Goal: Information Seeking & Learning: Learn about a topic

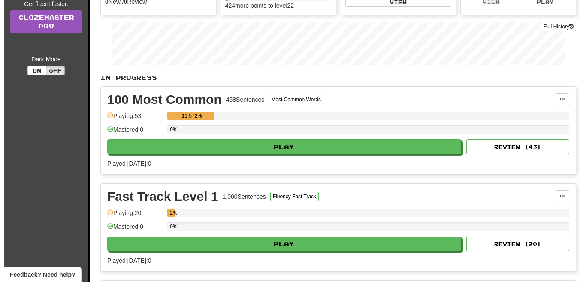
scroll to position [86, 0]
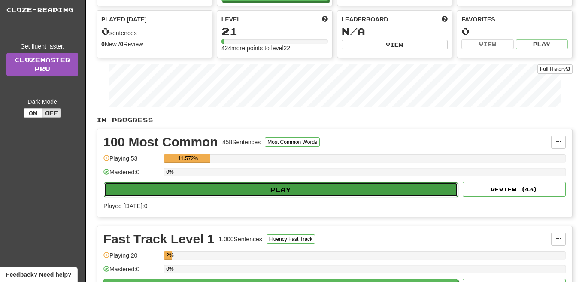
click at [270, 189] on button "Play" at bounding box center [281, 189] width 354 height 15
select select "**"
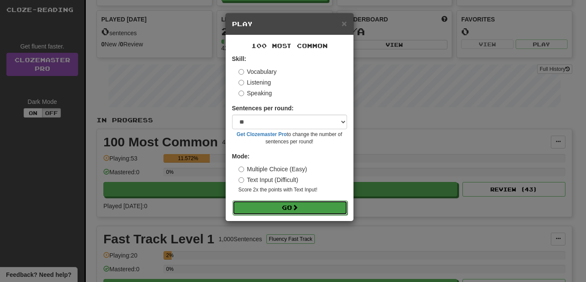
click at [282, 205] on button "Go" at bounding box center [290, 207] width 115 height 15
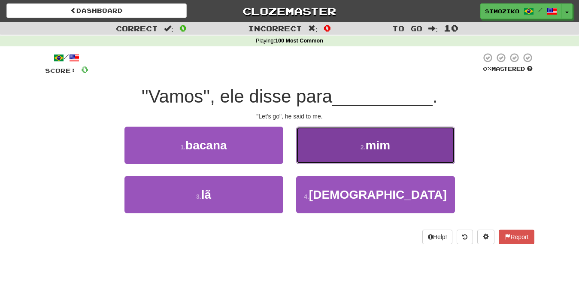
click at [371, 146] on span "mim" at bounding box center [378, 145] width 25 height 13
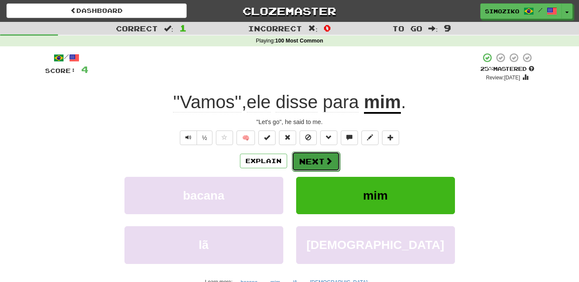
click at [313, 161] on button "Next" at bounding box center [316, 162] width 48 height 20
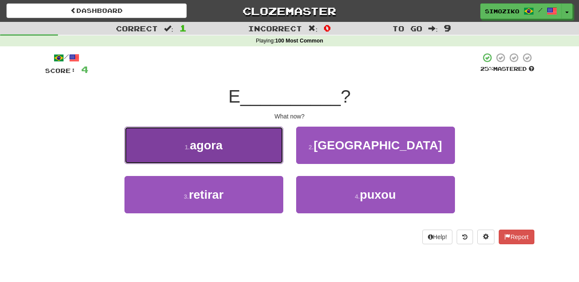
click at [212, 146] on span "agora" at bounding box center [206, 145] width 33 height 13
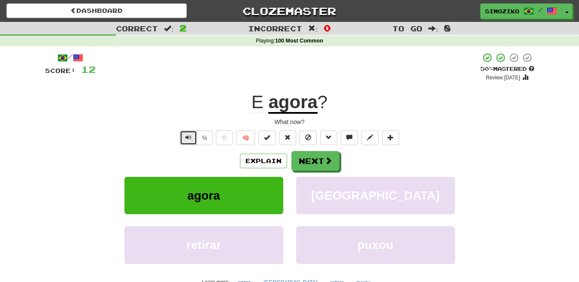
click at [191, 140] on span "Text-to-speech controls" at bounding box center [188, 137] width 6 height 6
click at [191, 139] on span "Text-to-speech controls" at bounding box center [188, 137] width 6 height 6
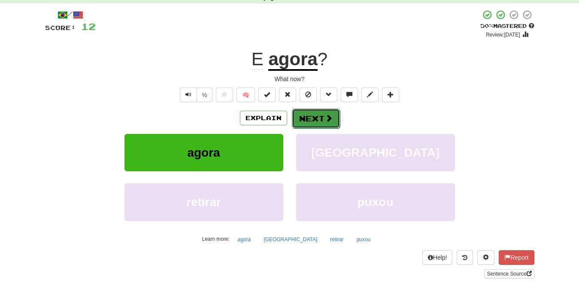
click at [316, 119] on button "Next" at bounding box center [316, 119] width 48 height 20
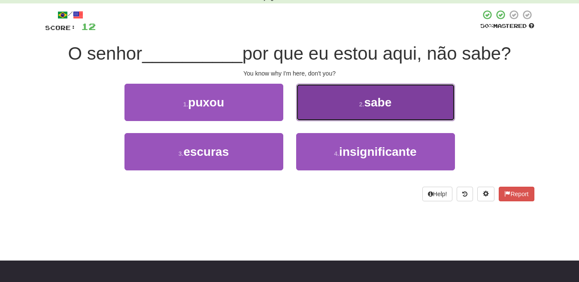
click at [372, 106] on span "sabe" at bounding box center [377, 102] width 27 height 13
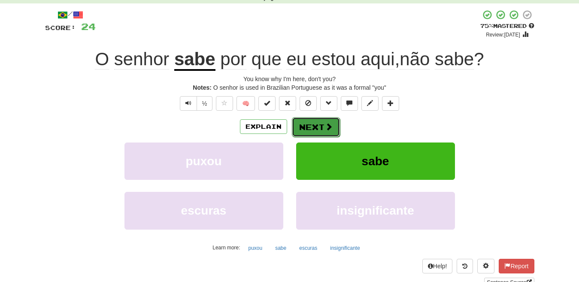
click at [318, 126] on button "Next" at bounding box center [316, 127] width 48 height 20
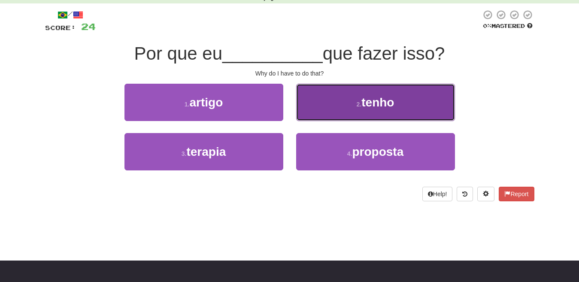
click at [369, 99] on span "tenho" at bounding box center [377, 102] width 33 height 13
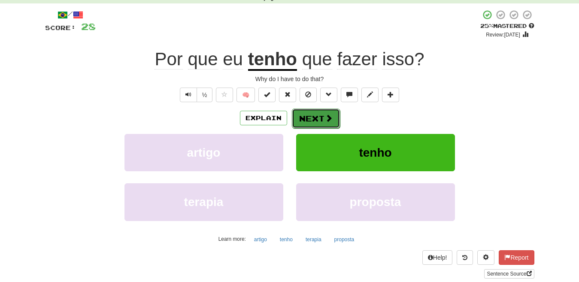
click at [310, 114] on button "Next" at bounding box center [316, 119] width 48 height 20
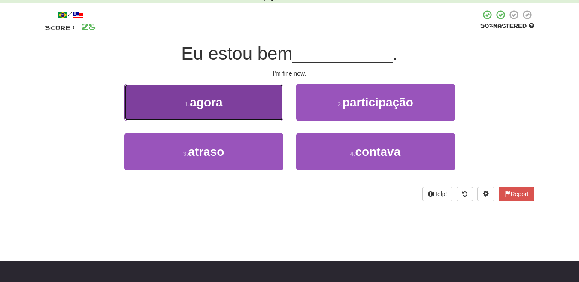
click at [214, 96] on span "agora" at bounding box center [206, 102] width 33 height 13
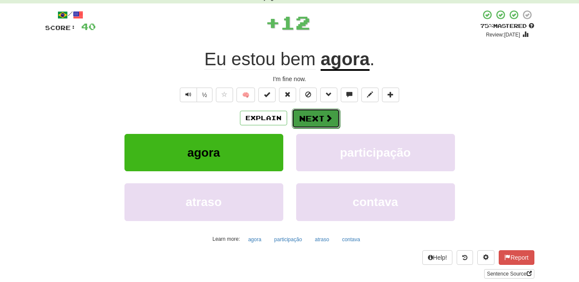
click at [319, 115] on button "Next" at bounding box center [316, 119] width 48 height 20
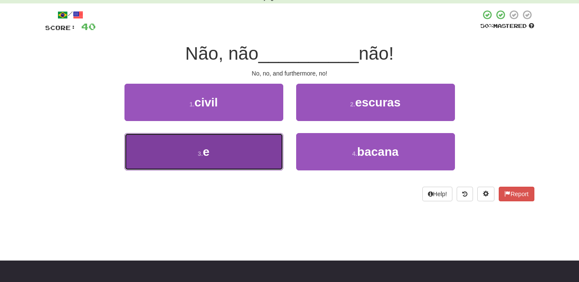
click at [230, 152] on button "3 . e" at bounding box center [204, 151] width 159 height 37
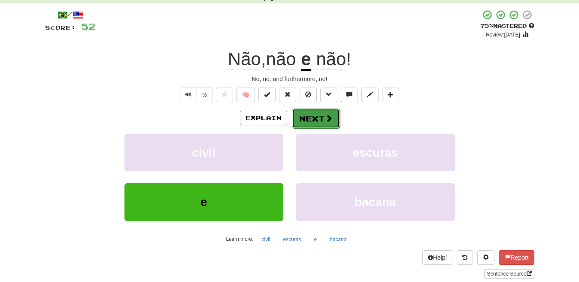
click at [322, 116] on button "Next" at bounding box center [316, 119] width 48 height 20
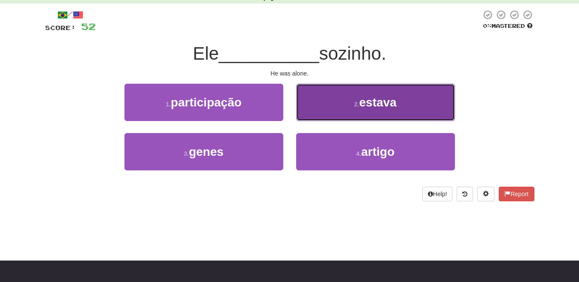
click at [370, 102] on span "estava" at bounding box center [377, 102] width 37 height 13
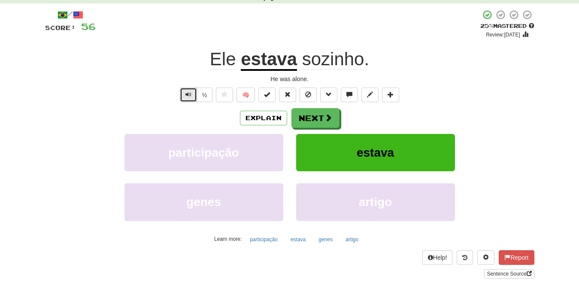
click at [188, 96] on span "Text-to-speech controls" at bounding box center [188, 94] width 6 height 6
click at [188, 97] on span "Text-to-speech controls" at bounding box center [188, 94] width 6 height 6
click at [315, 116] on button "Next" at bounding box center [316, 119] width 48 height 20
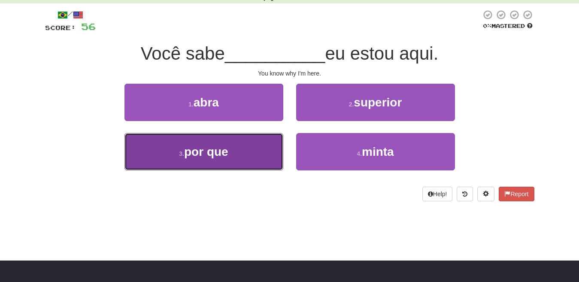
click at [227, 155] on span "por que" at bounding box center [206, 151] width 44 height 13
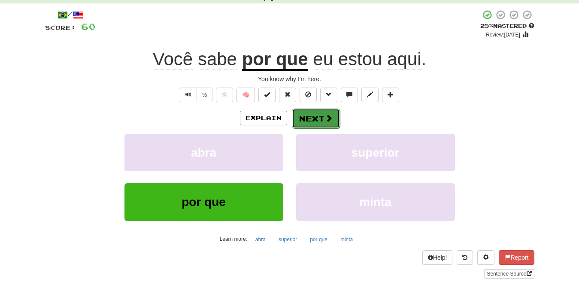
click at [316, 116] on button "Next" at bounding box center [316, 119] width 48 height 20
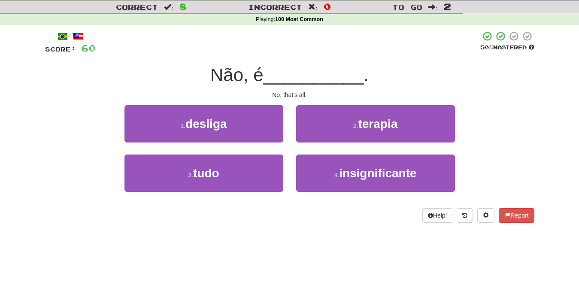
scroll to position [0, 0]
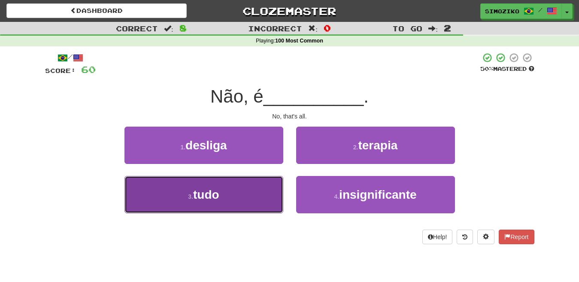
click at [213, 200] on span "tudo" at bounding box center [206, 194] width 26 height 13
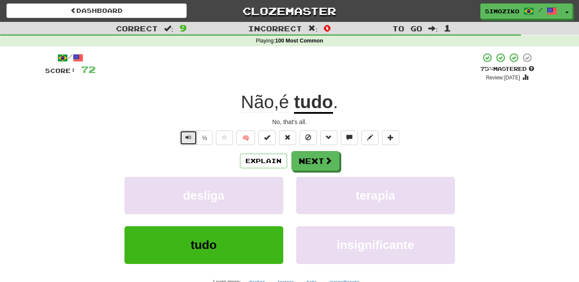
click at [188, 137] on span "Text-to-speech controls" at bounding box center [188, 137] width 6 height 6
click at [190, 140] on span "Text-to-speech controls" at bounding box center [188, 137] width 6 height 6
click at [315, 161] on button "Next" at bounding box center [316, 162] width 48 height 20
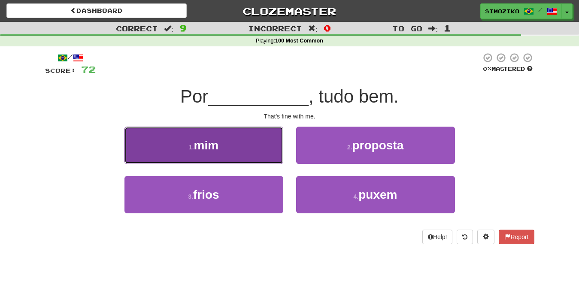
click at [237, 153] on button "1 . mim" at bounding box center [204, 145] width 159 height 37
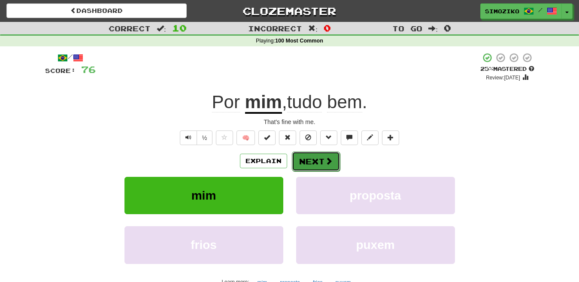
click at [316, 167] on button "Next" at bounding box center [316, 162] width 48 height 20
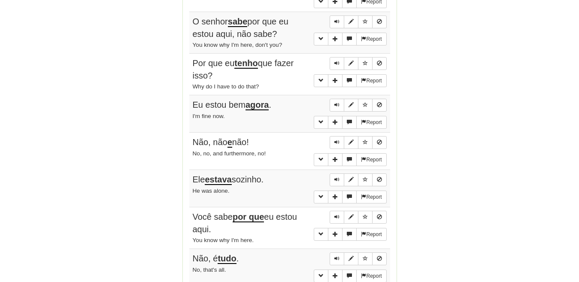
scroll to position [601, 0]
